Goal: Transaction & Acquisition: Subscribe to service/newsletter

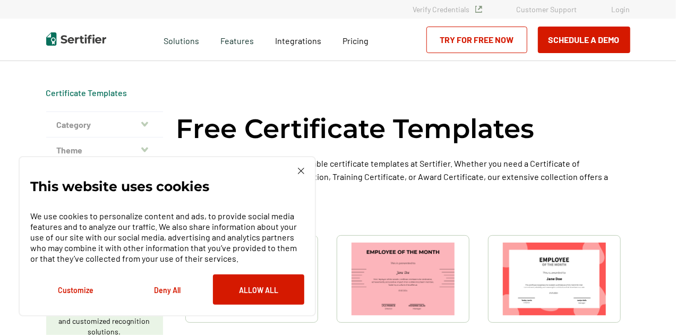
click at [455, 42] on link "Try for Free Now" at bounding box center [476, 40] width 101 height 27
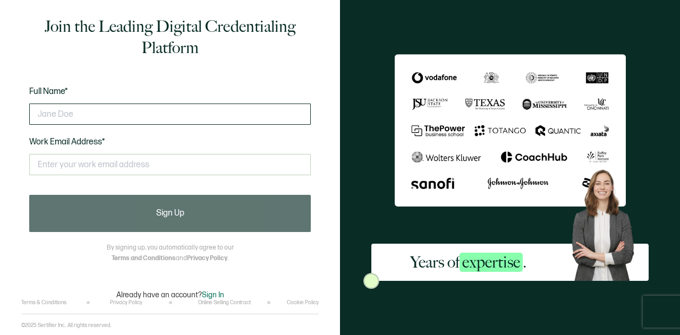
click at [73, 110] on input "text" at bounding box center [169, 114] width 281 height 21
type input "[PERSON_NAME]"
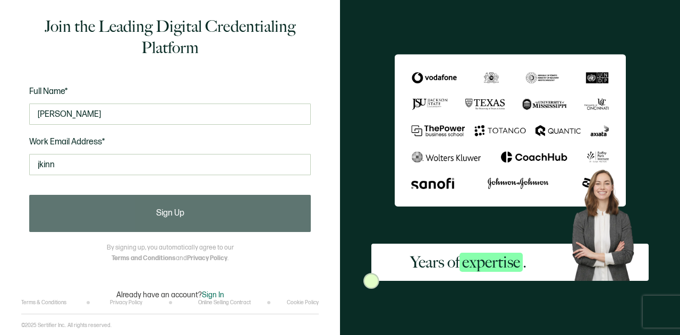
type input "[EMAIL_ADDRESS][DOMAIN_NAME]"
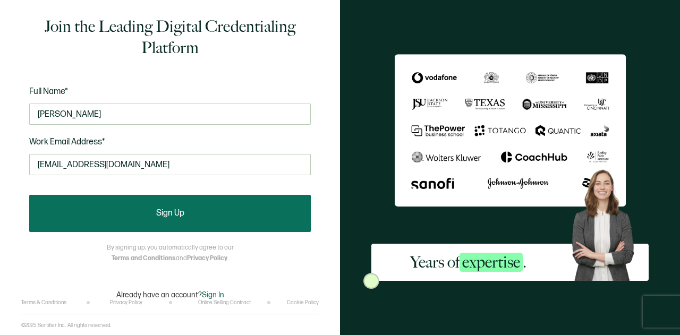
click at [136, 210] on button "Sign Up" at bounding box center [169, 213] width 281 height 37
